Goal: Communication & Community: Answer question/provide support

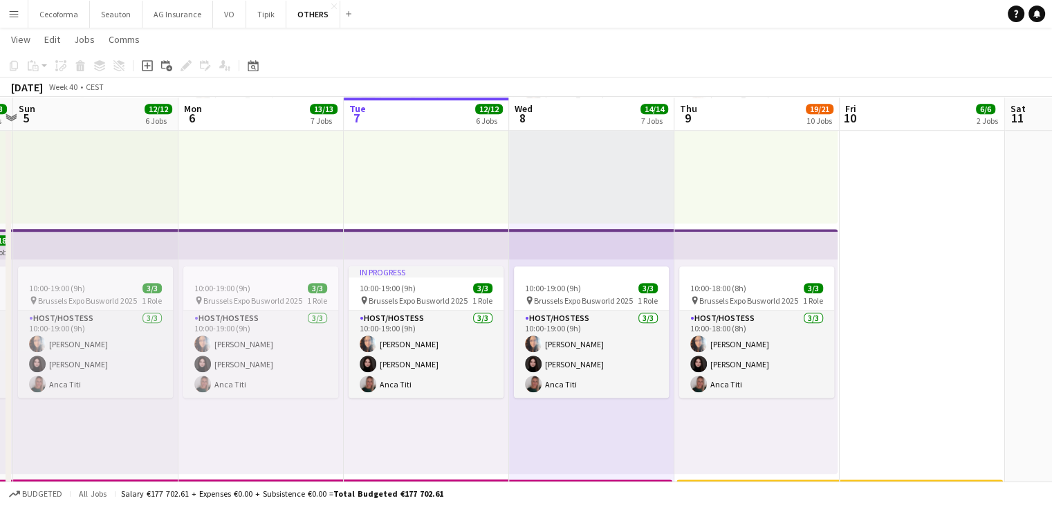
scroll to position [761, 0]
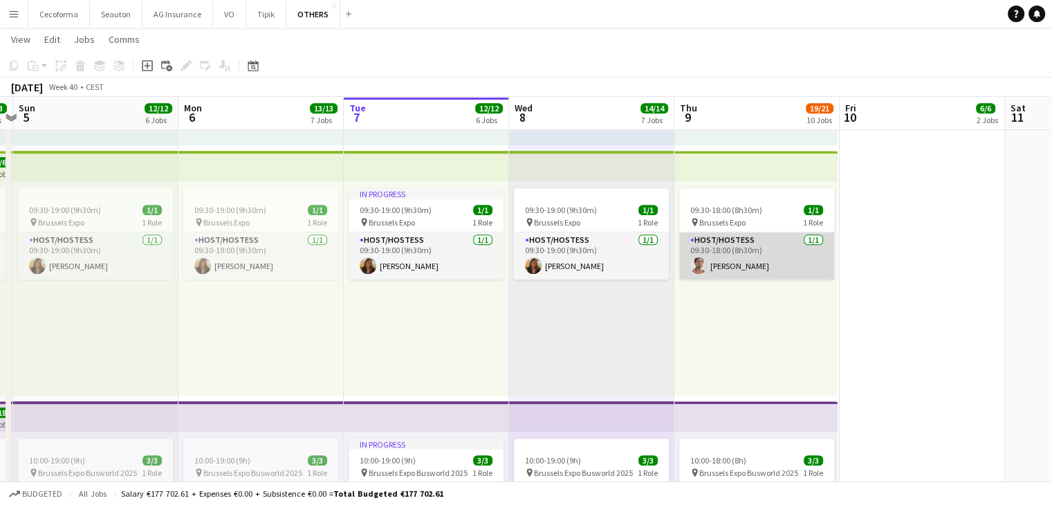
click at [744, 240] on app-card-role "Host/Hostess [DATE] 09:30-18:00 (8h30m) [PERSON_NAME]" at bounding box center [756, 255] width 155 height 47
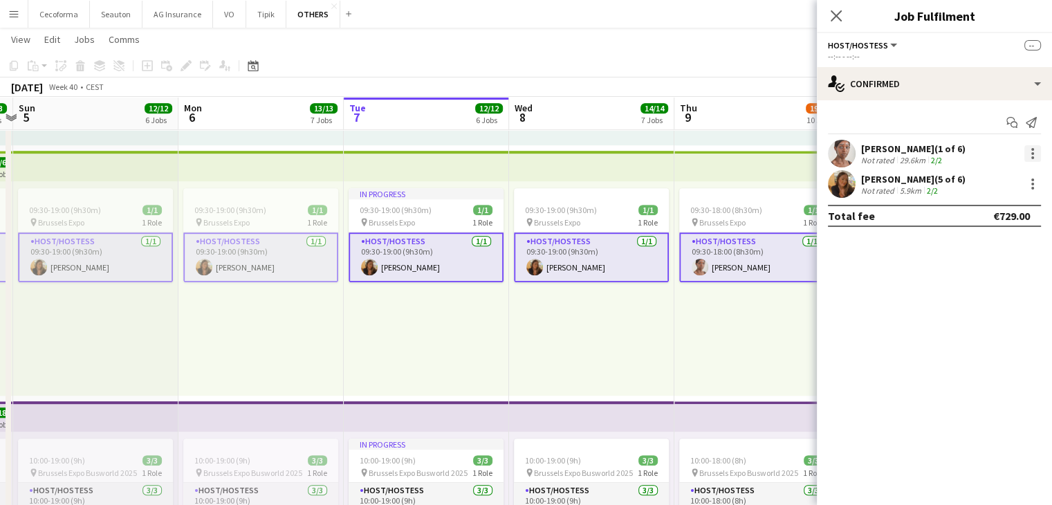
click at [1030, 150] on div at bounding box center [1032, 153] width 17 height 17
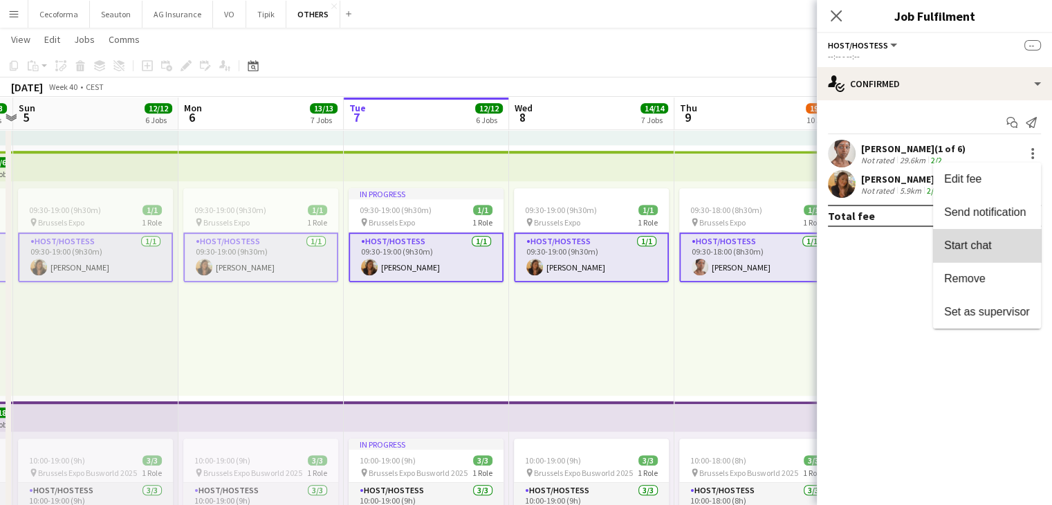
click at [993, 237] on button "Start chat" at bounding box center [987, 245] width 108 height 33
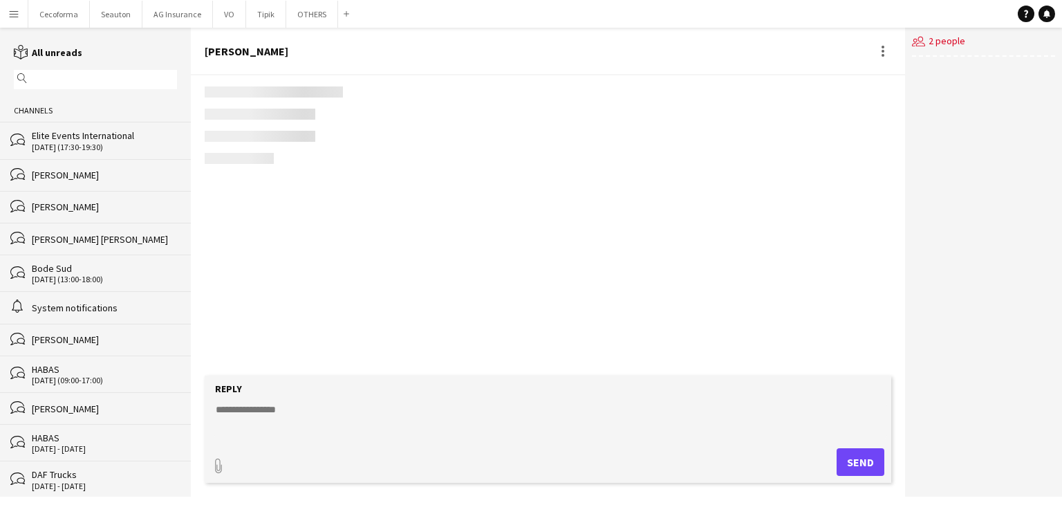
scroll to position [1687, 0]
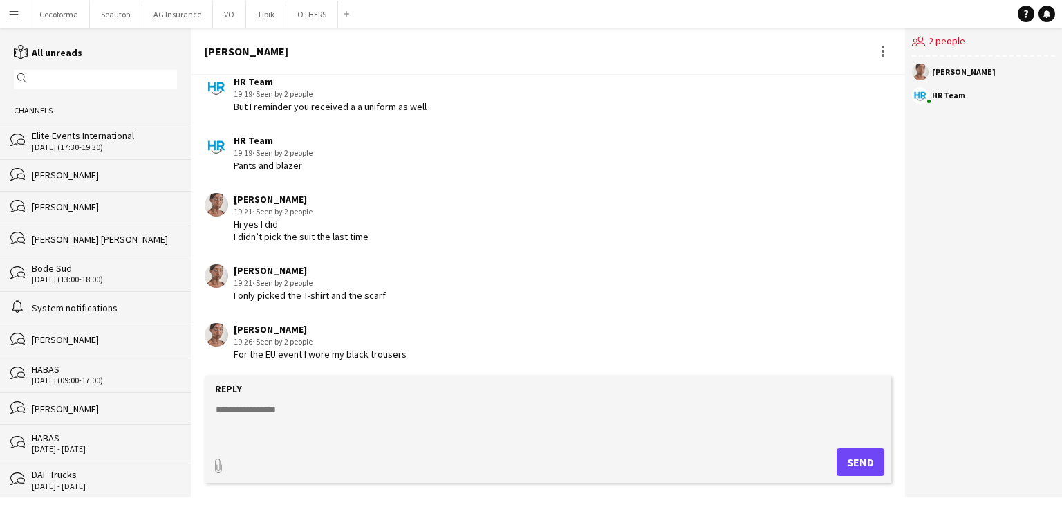
click at [348, 415] on textarea at bounding box center [550, 420] width 673 height 36
type textarea "**********"
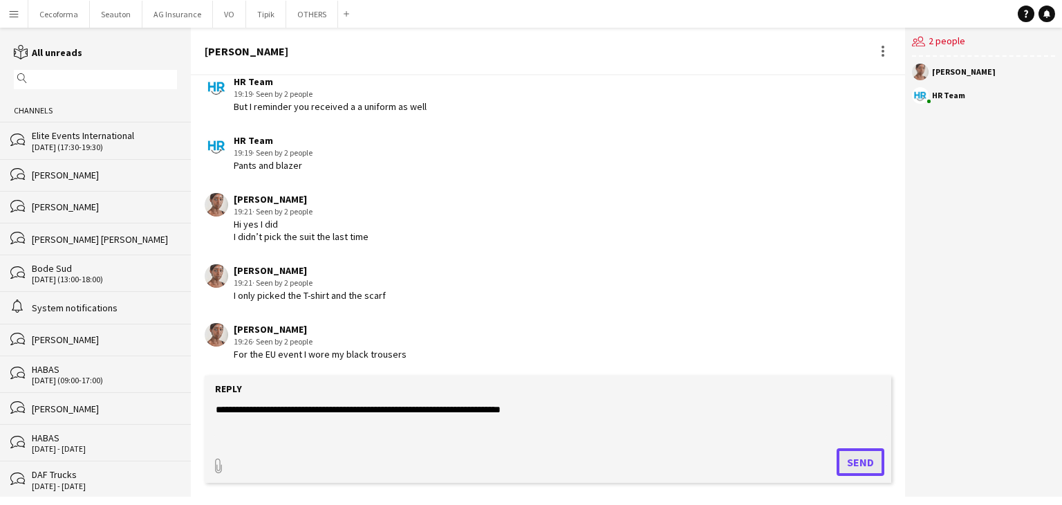
click at [855, 465] on button "Send" at bounding box center [861, 462] width 48 height 28
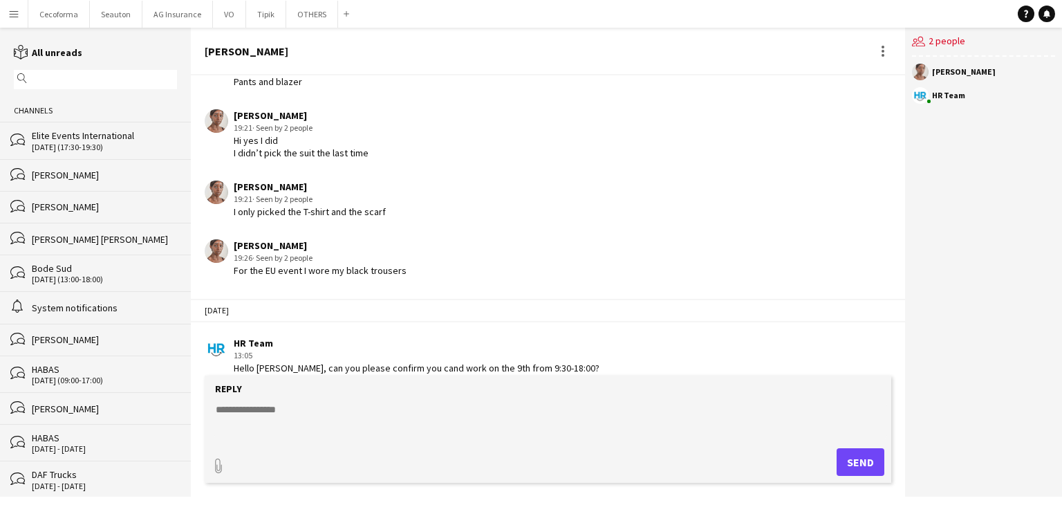
click at [589, 402] on textarea at bounding box center [550, 420] width 673 height 36
type textarea "**********"
click at [855, 466] on button "Send" at bounding box center [861, 462] width 48 height 28
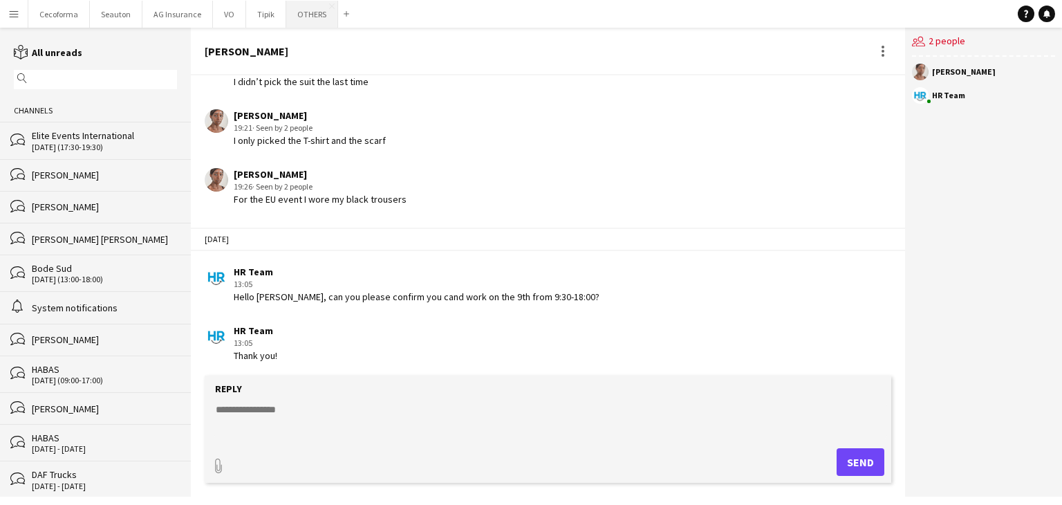
click at [301, 20] on button "OTHERS Close" at bounding box center [312, 14] width 52 height 27
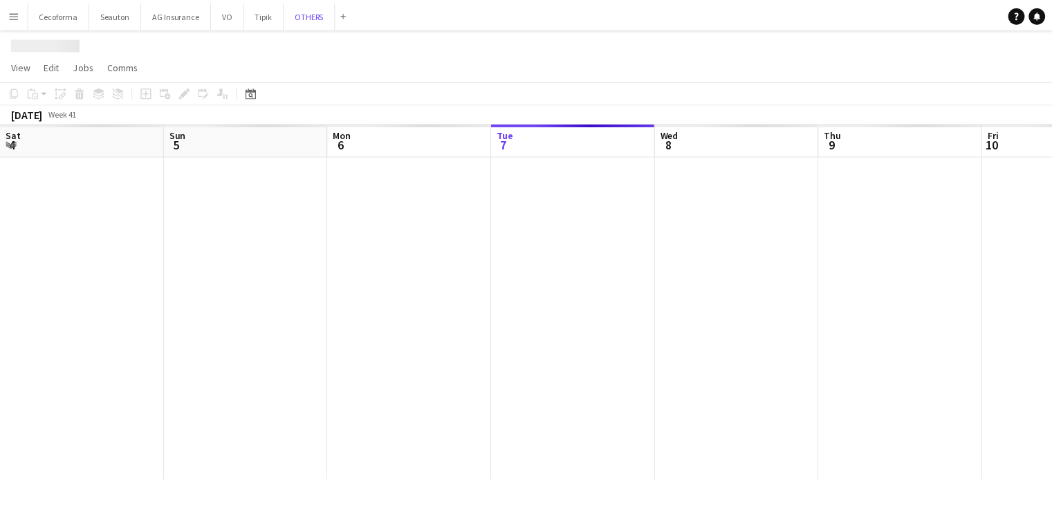
scroll to position [0, 331]
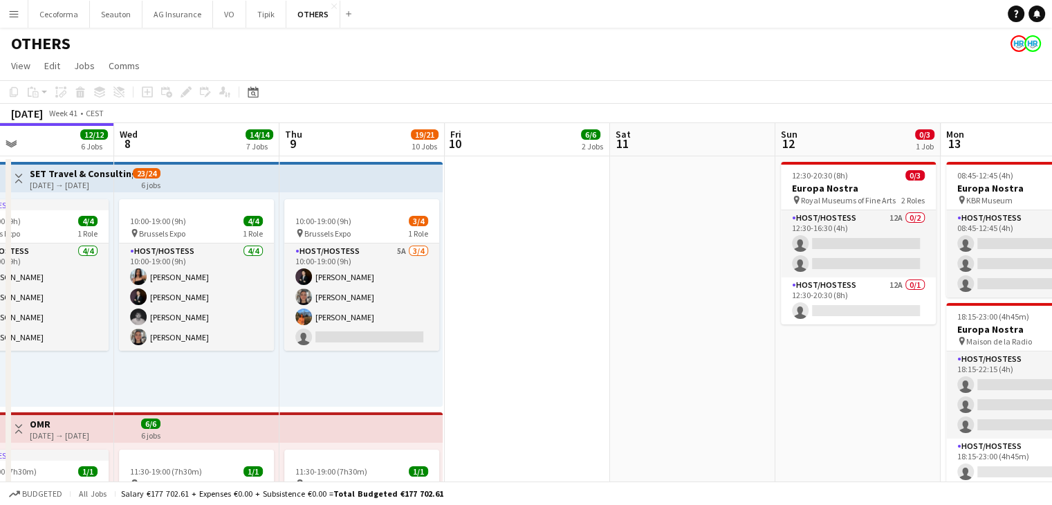
drag, startPoint x: 801, startPoint y: 381, endPoint x: 537, endPoint y: 376, distance: 264.9
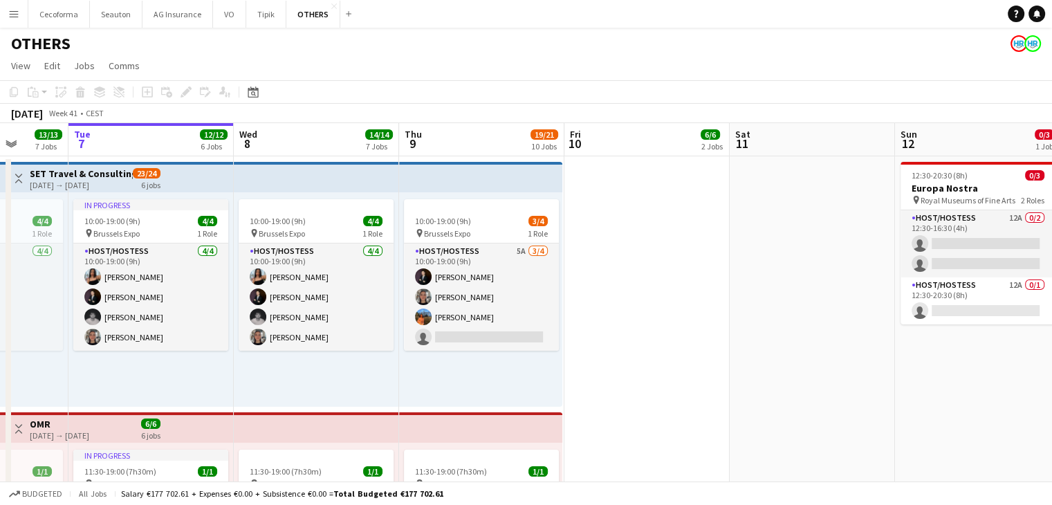
scroll to position [0, 377]
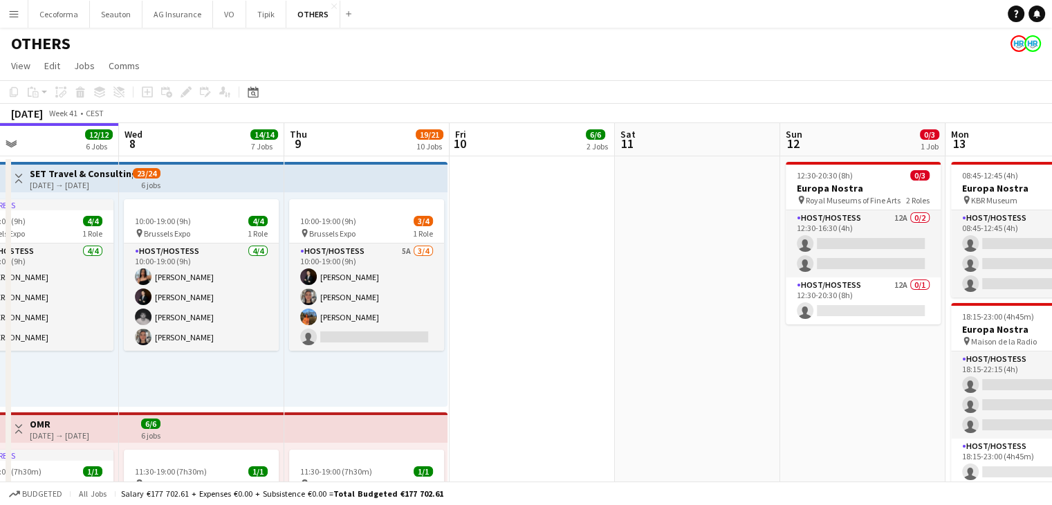
drag, startPoint x: 689, startPoint y: 399, endPoint x: 733, endPoint y: 399, distance: 44.3
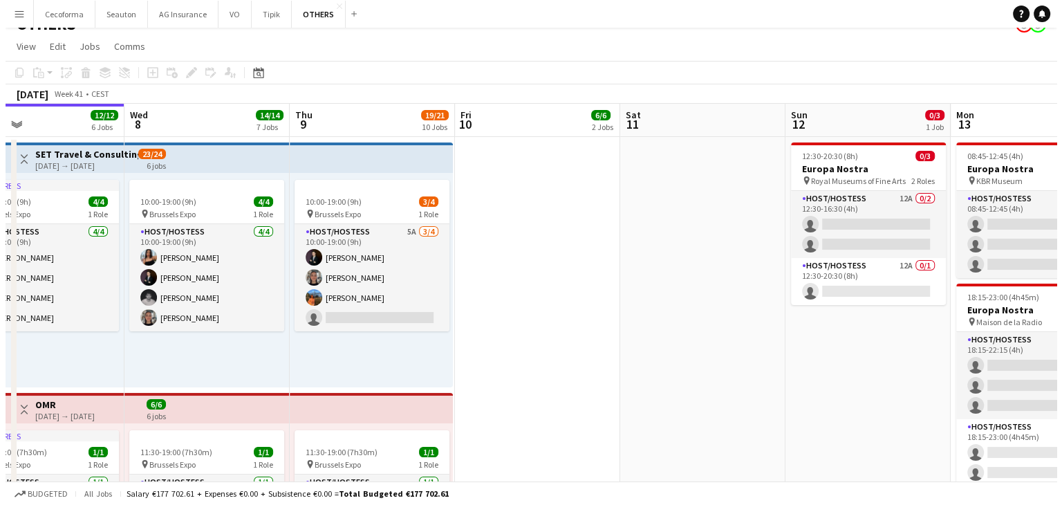
scroll to position [0, 0]
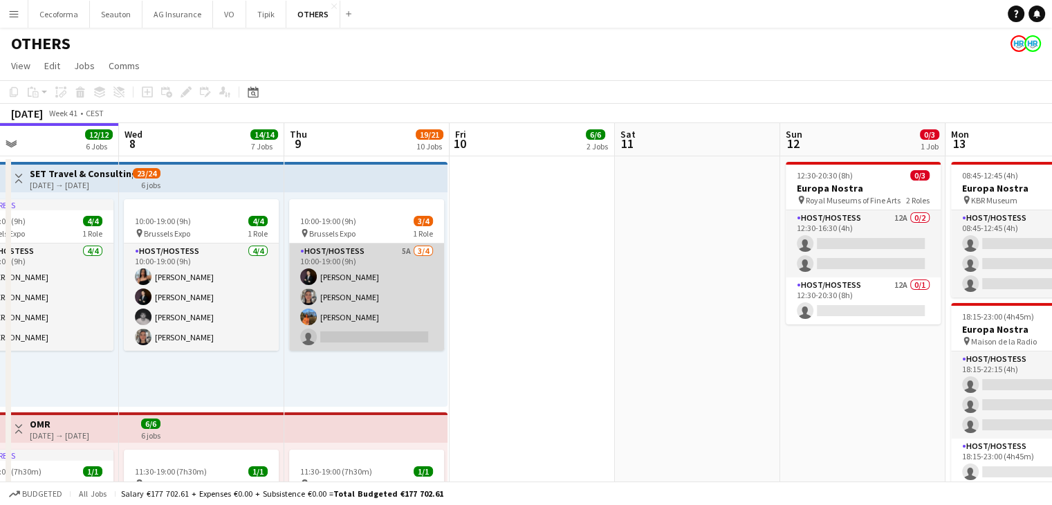
click at [342, 324] on app-card-role "Host/Hostess 5A [DATE] 10:00-19:00 (9h) [PERSON_NAME] [PERSON_NAME] [PERSON_NAM…" at bounding box center [366, 296] width 155 height 107
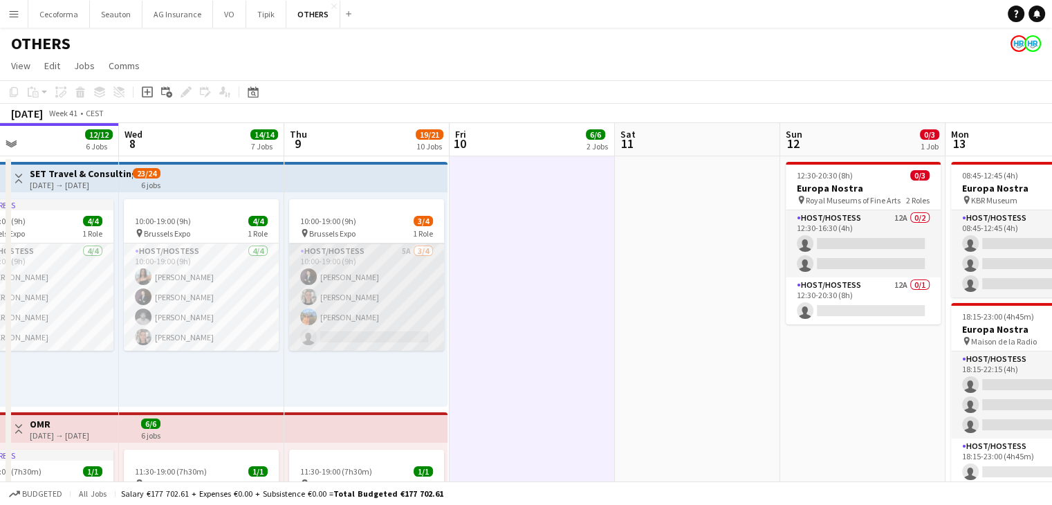
click at [378, 331] on app-card-role "Host/Hostess 5A [DATE] 10:00-19:00 (9h) [PERSON_NAME] [PERSON_NAME] [PERSON_NAM…" at bounding box center [366, 296] width 155 height 107
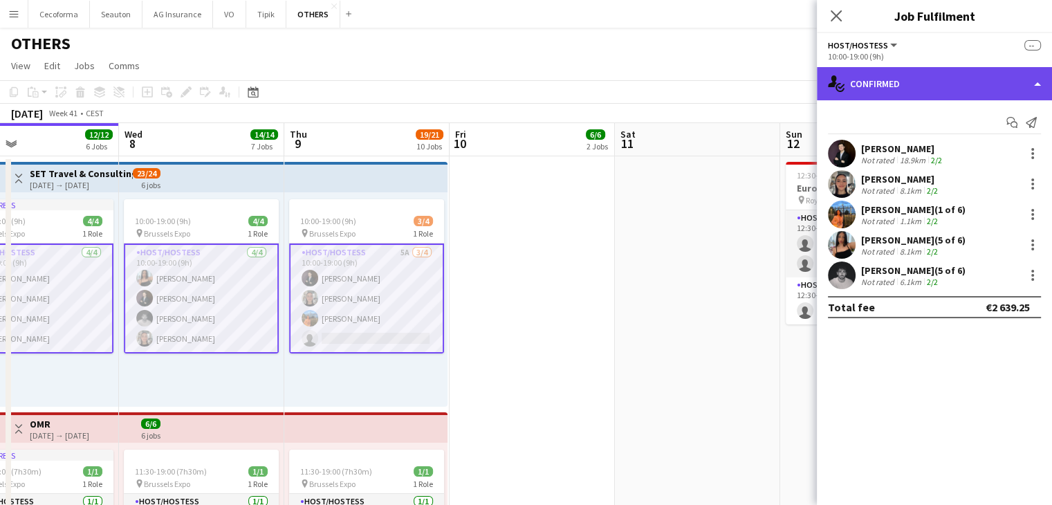
click at [889, 86] on div "single-neutral-actions-check-2 Confirmed" at bounding box center [934, 83] width 235 height 33
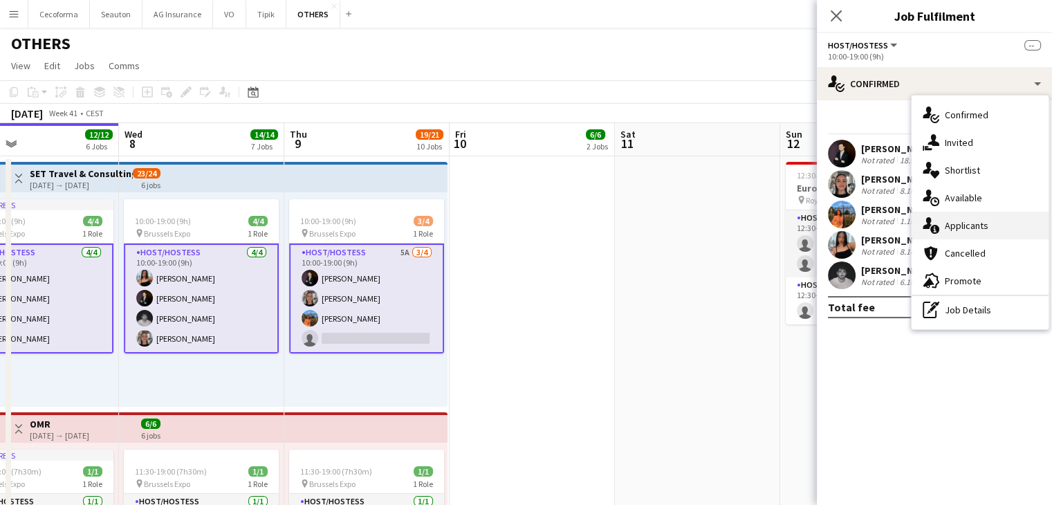
click at [968, 222] on span "Applicants" at bounding box center [967, 225] width 44 height 12
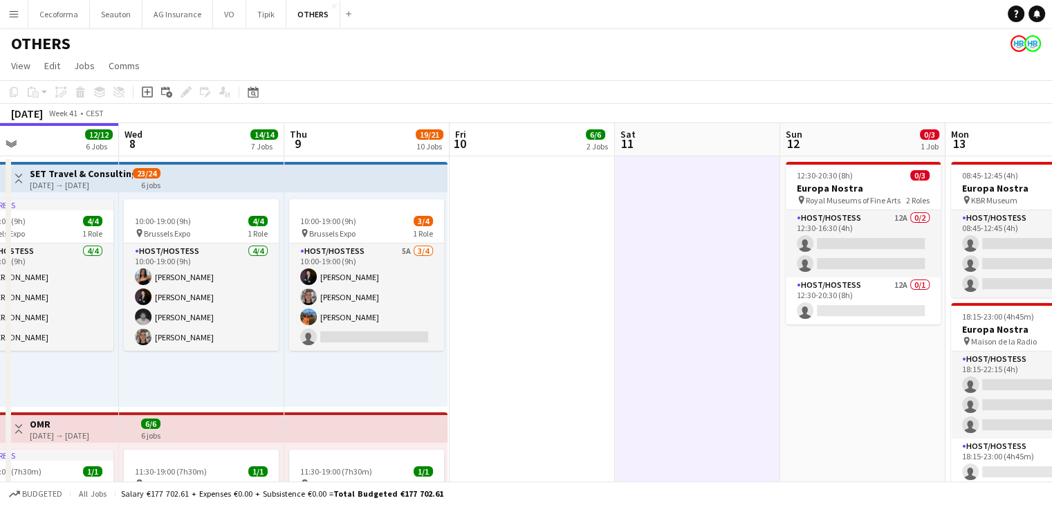
click at [5, 6] on button "Menu" at bounding box center [14, 14] width 28 height 28
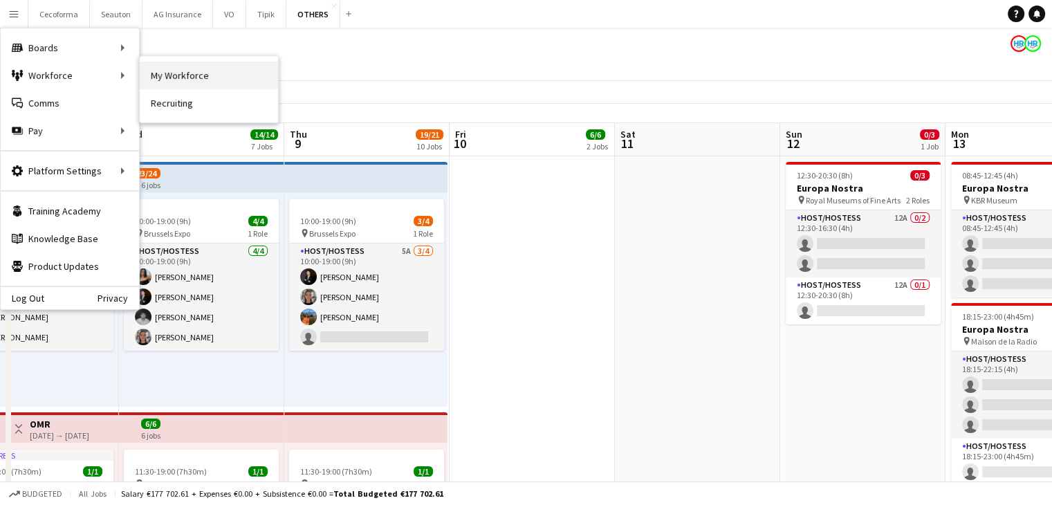
click at [197, 83] on link "My Workforce" at bounding box center [209, 76] width 138 height 28
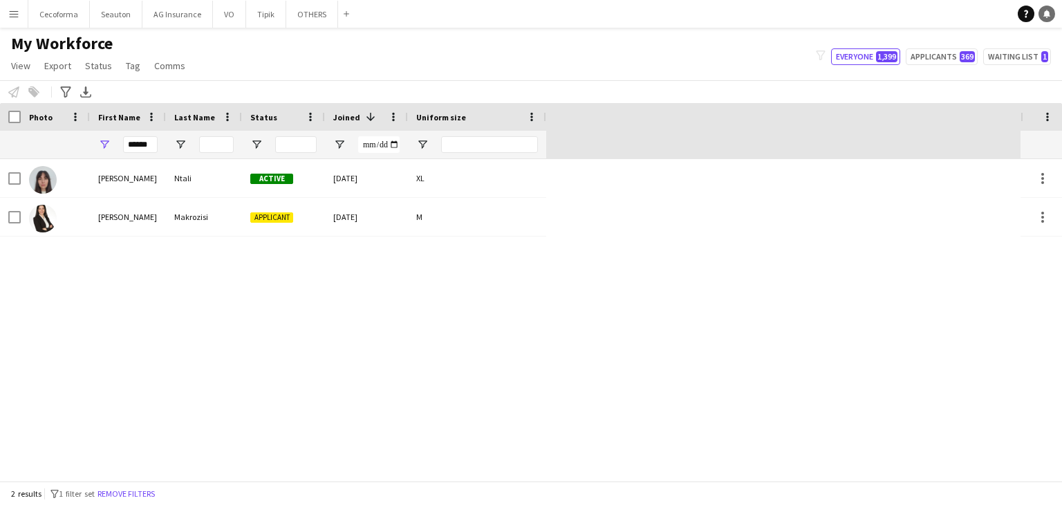
click at [1051, 16] on link "Notifications" at bounding box center [1047, 14] width 17 height 17
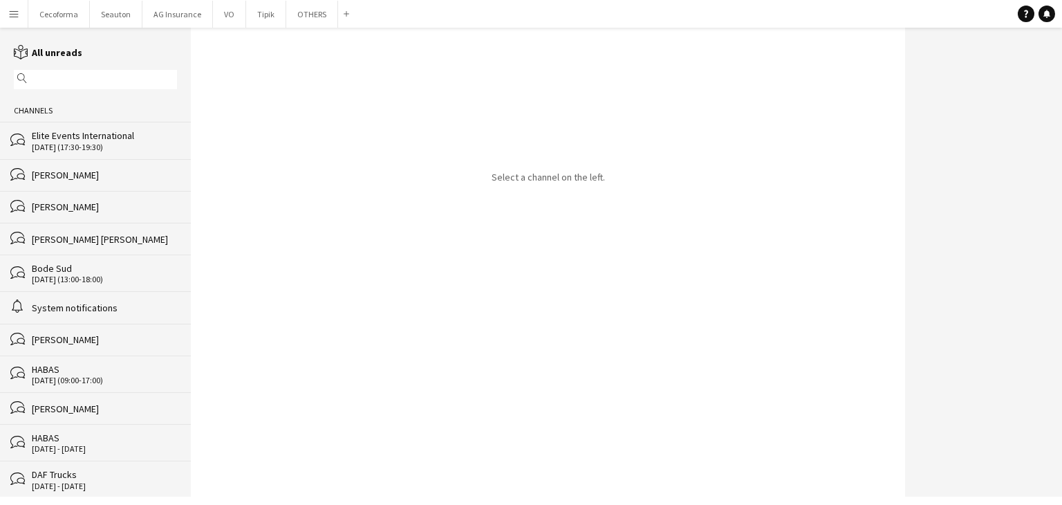
click at [62, 142] on div "Elite Events International" at bounding box center [104, 135] width 145 height 12
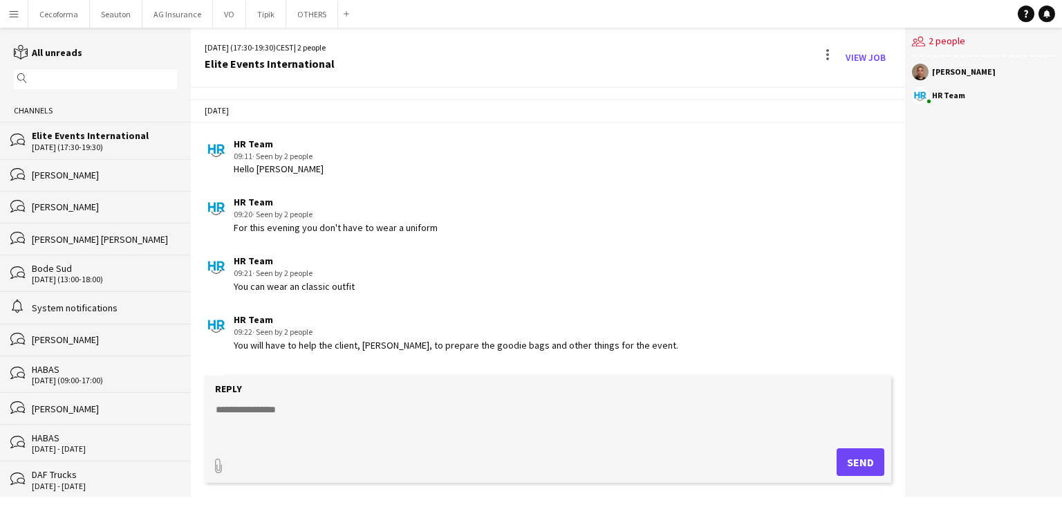
scroll to position [404, 0]
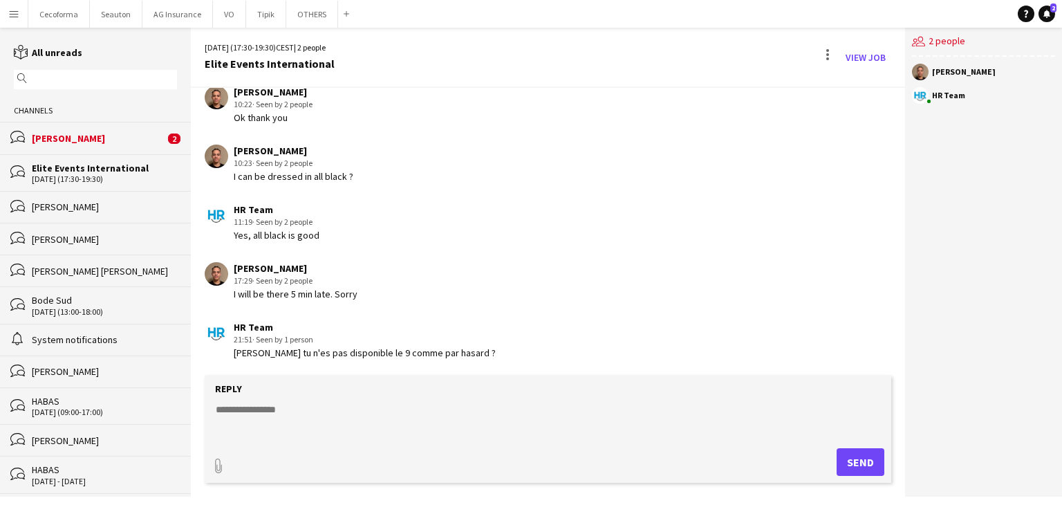
click at [68, 132] on div "[PERSON_NAME]" at bounding box center [98, 138] width 133 height 12
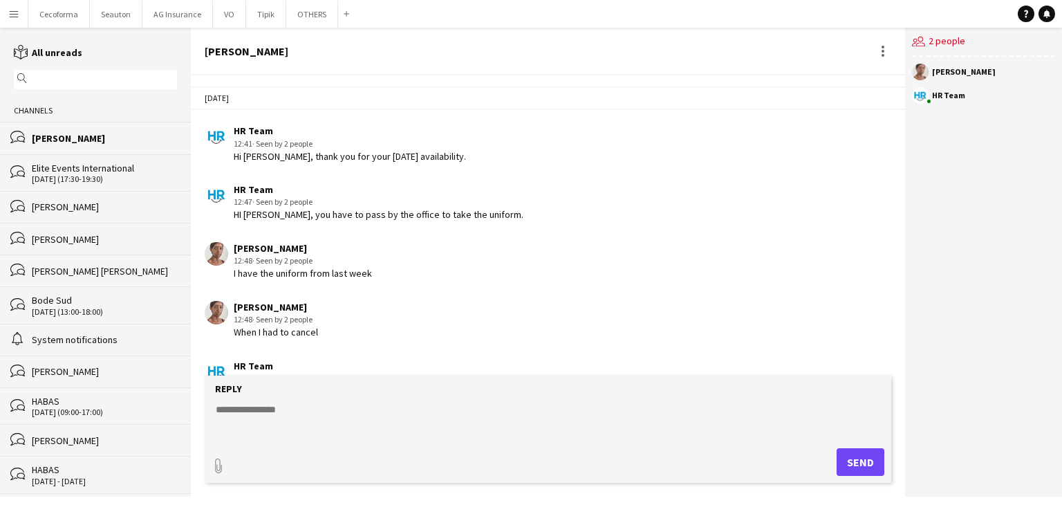
scroll to position [1649, 0]
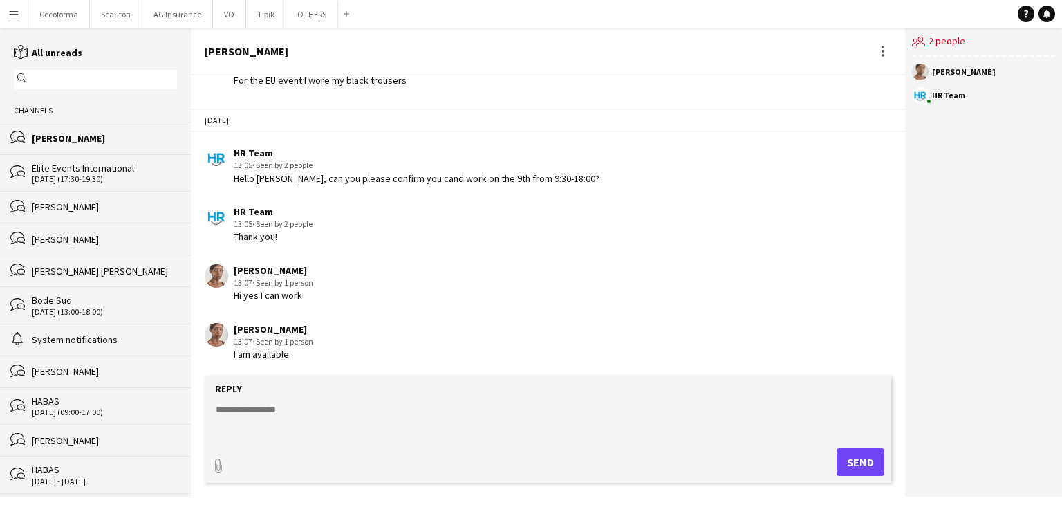
click at [344, 398] on form "Reply paperclip Send" at bounding box center [548, 429] width 687 height 107
click at [304, 411] on textarea at bounding box center [550, 420] width 673 height 36
type textarea "**********"
click at [870, 462] on button "Send" at bounding box center [861, 462] width 48 height 28
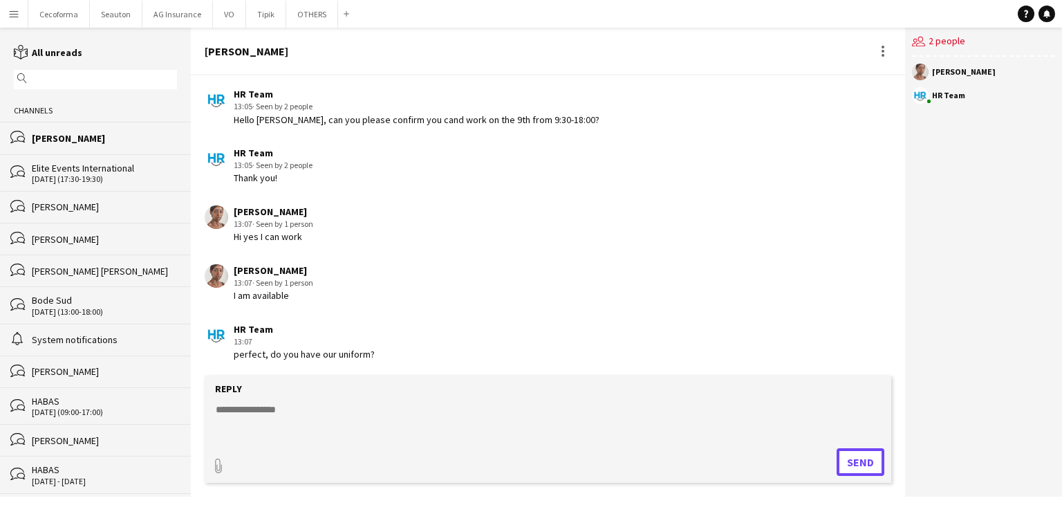
scroll to position [1826, 0]
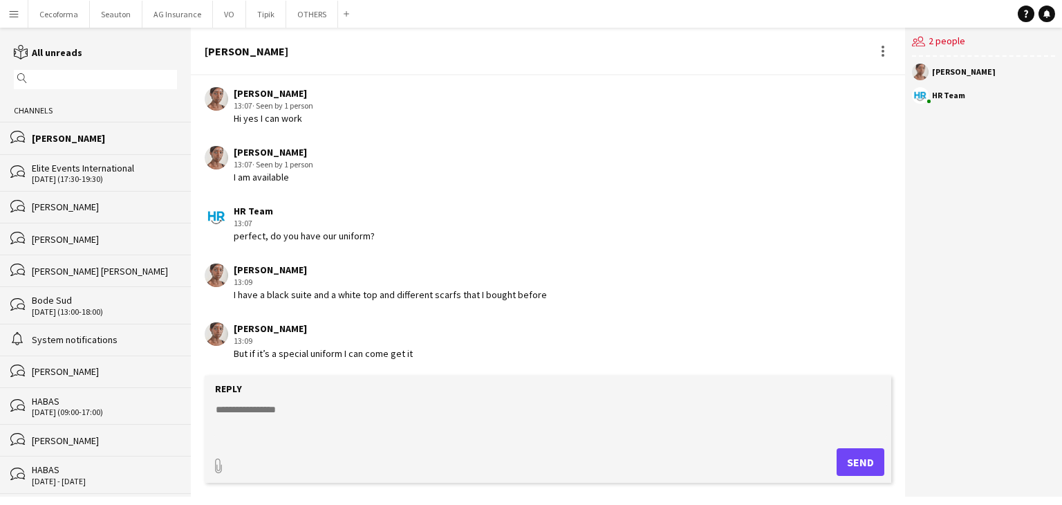
click at [95, 176] on div "[DATE] (17:30-19:30)" at bounding box center [104, 179] width 145 height 10
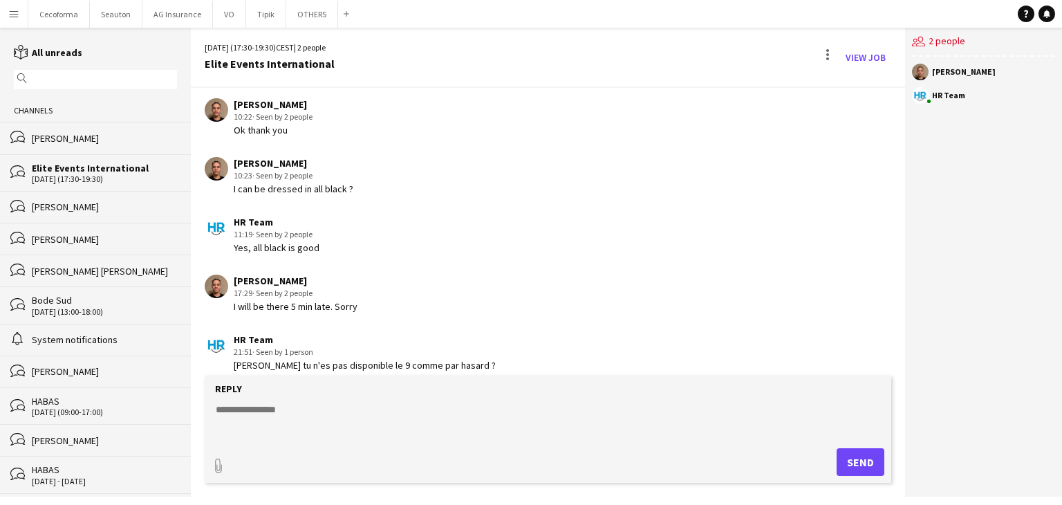
scroll to position [404, 0]
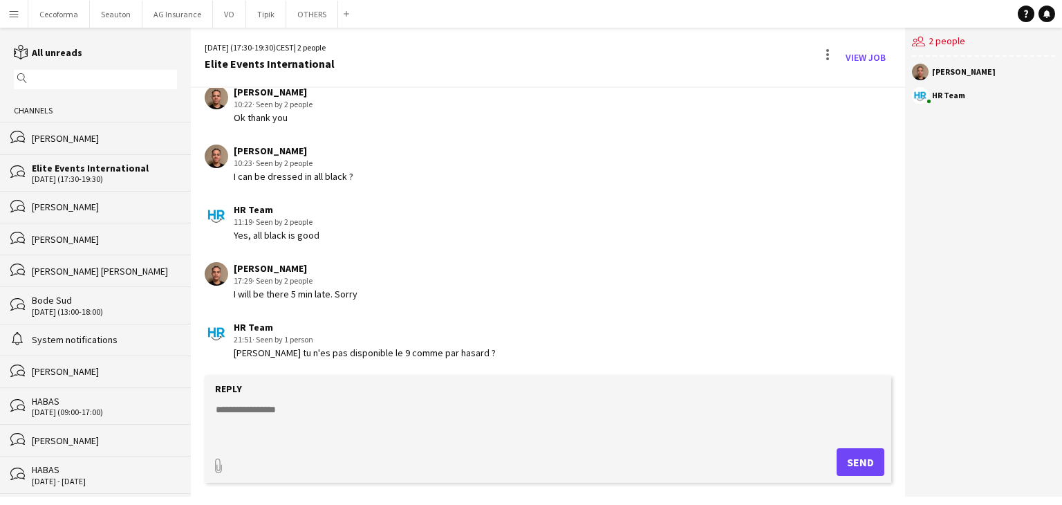
click at [113, 136] on div "[PERSON_NAME]" at bounding box center [104, 138] width 145 height 12
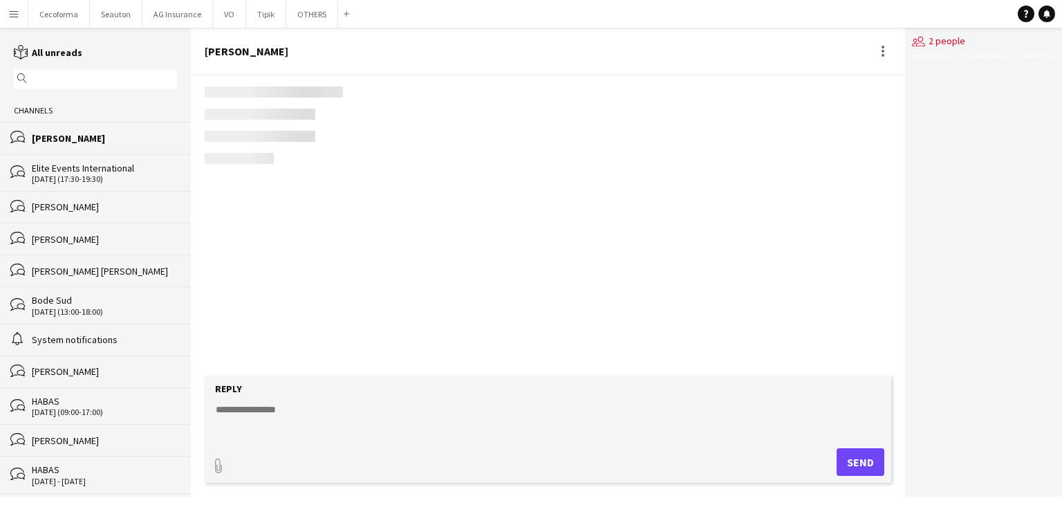
scroll to position [1649, 0]
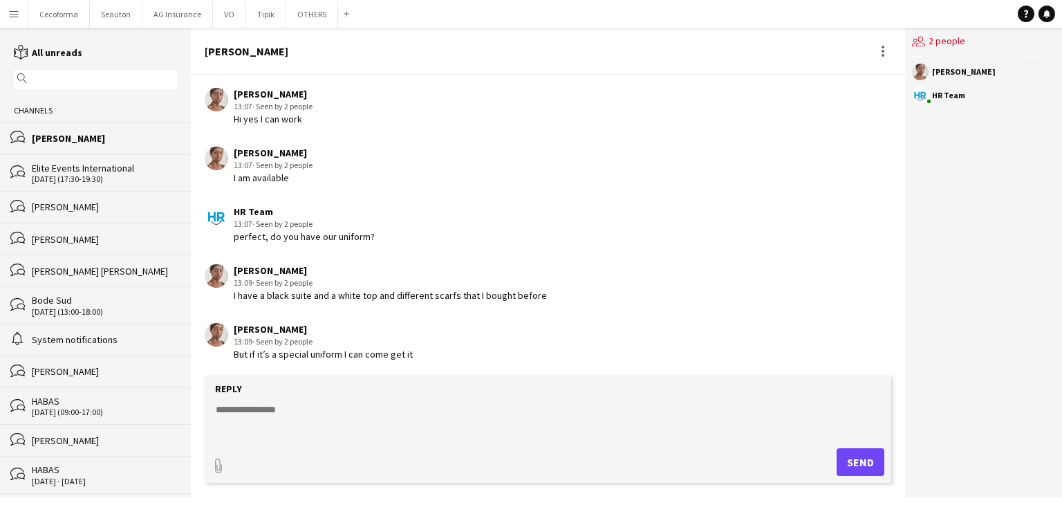
click at [340, 418] on textarea at bounding box center [550, 420] width 673 height 36
type textarea "*"
type textarea "**********"
click at [867, 463] on button "Send" at bounding box center [861, 462] width 48 height 28
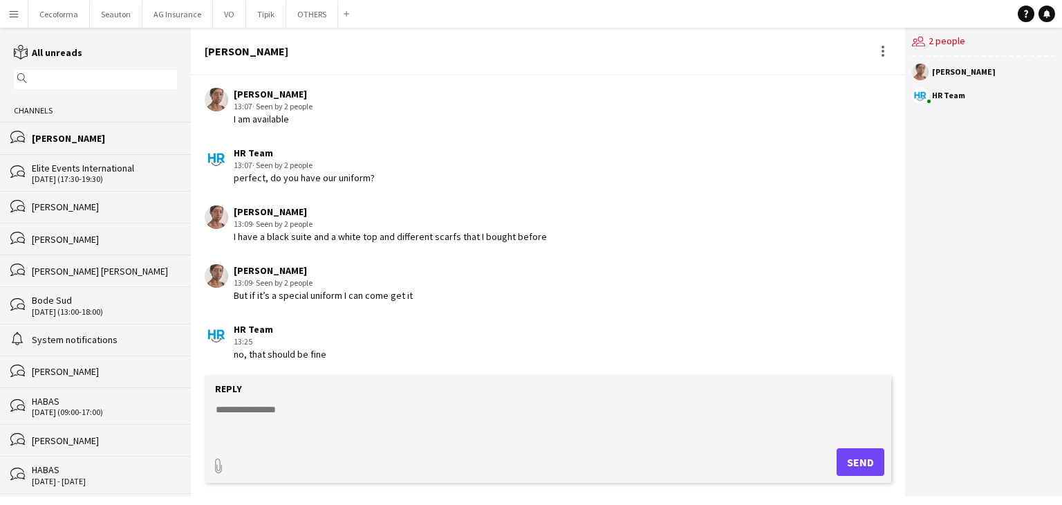
click at [75, 180] on div "[DATE] (17:30-19:30)" at bounding box center [104, 179] width 145 height 10
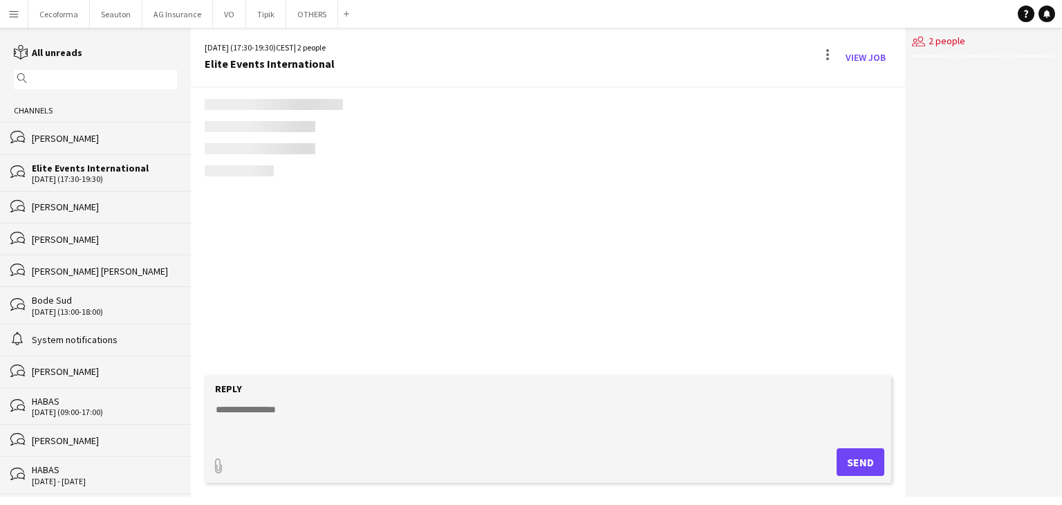
scroll to position [404, 0]
